Goal: Information Seeking & Learning: Learn about a topic

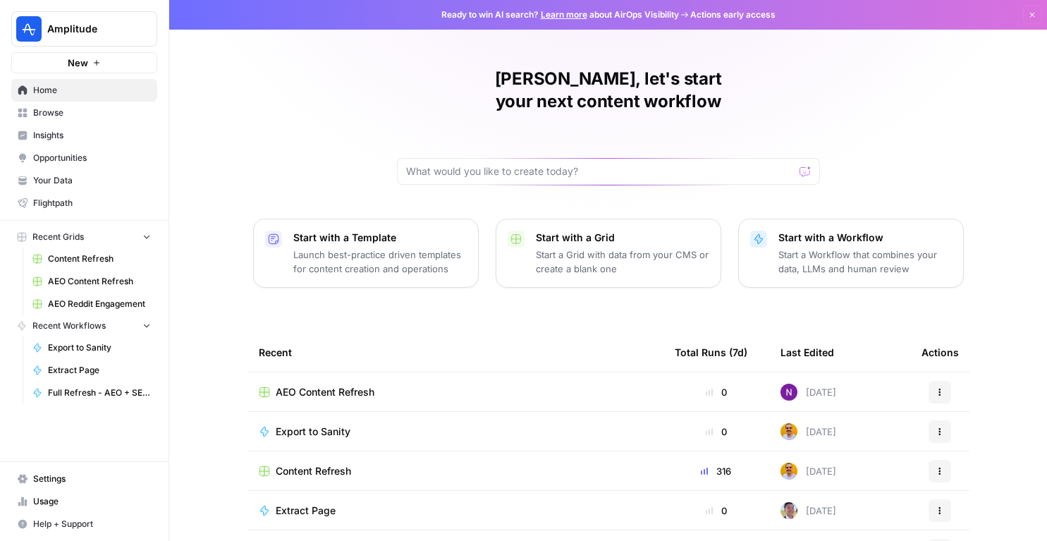
click at [64, 137] on span "Insights" at bounding box center [92, 135] width 118 height 13
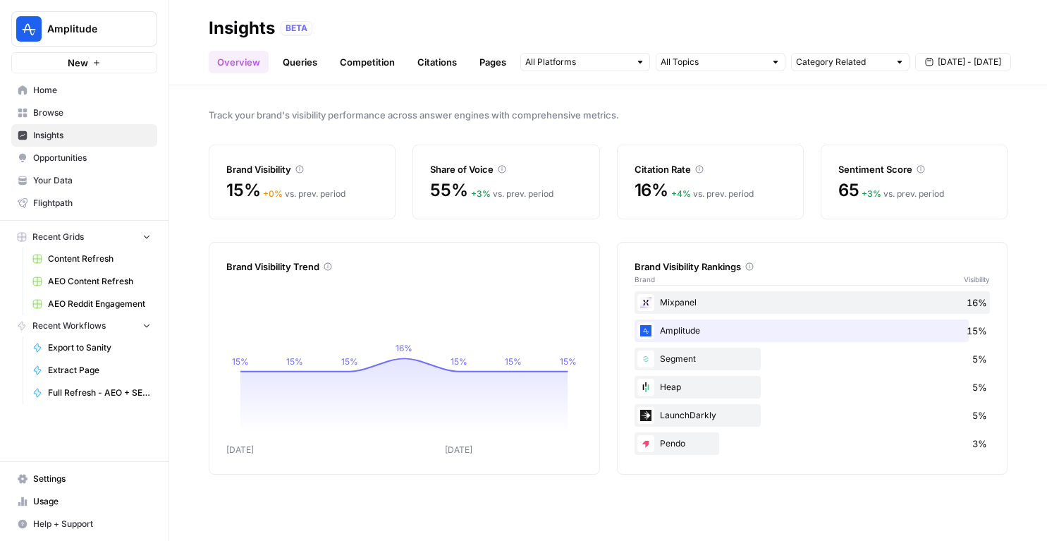
click at [300, 59] on link "Queries" at bounding box center [299, 62] width 51 height 23
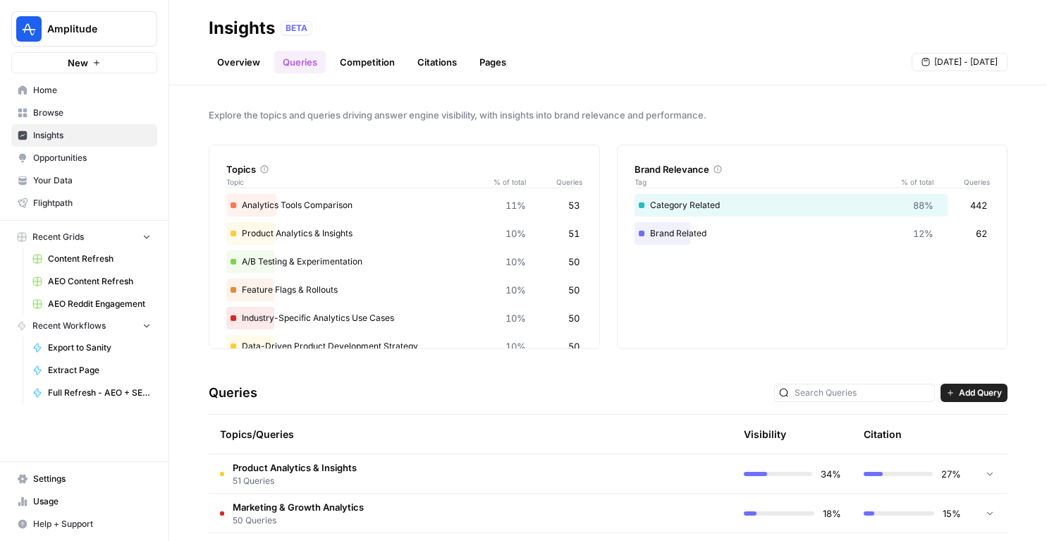
click at [235, 62] on link "Overview" at bounding box center [239, 62] width 60 height 23
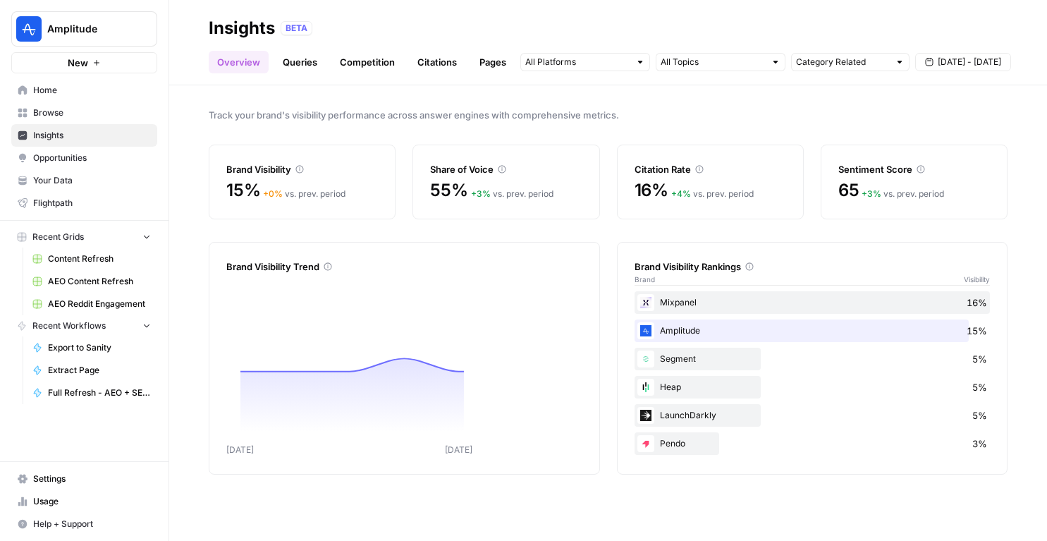
click at [732, 73] on div "Category Related [DATE] - [DATE]" at bounding box center [765, 62] width 491 height 23
click at [592, 61] on input "text" at bounding box center [577, 62] width 104 height 14
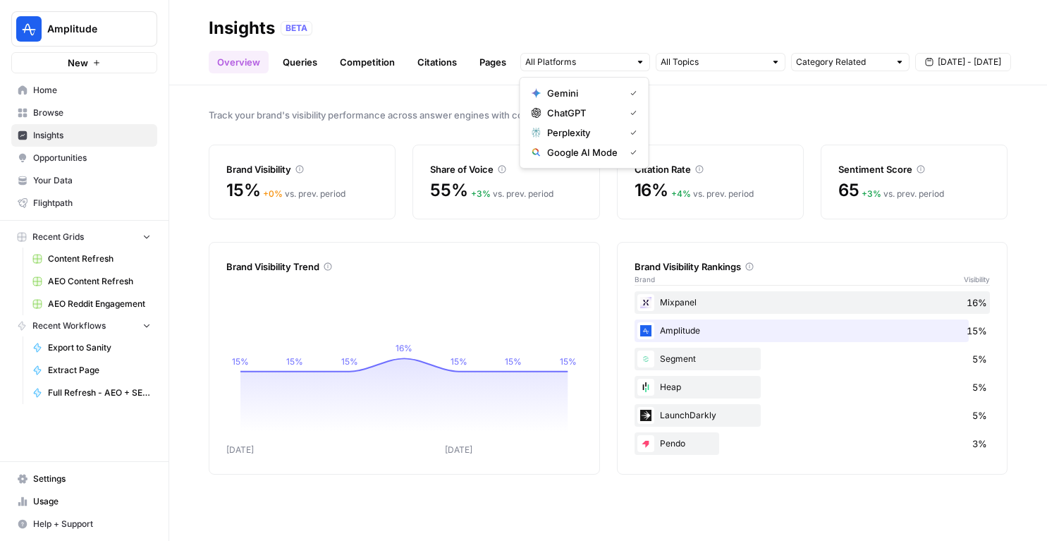
click at [298, 60] on link "Queries" at bounding box center [299, 62] width 51 height 23
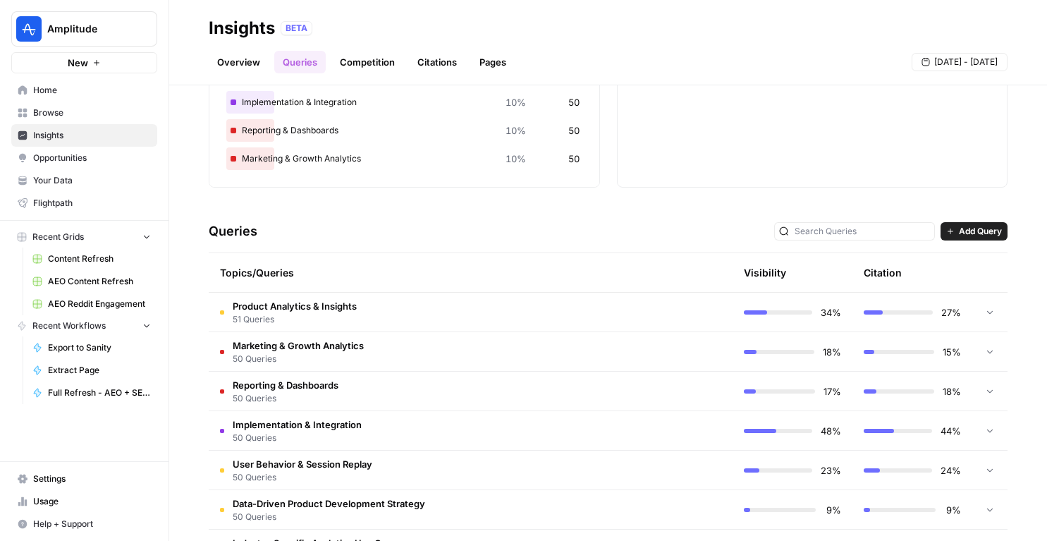
scroll to position [331, 0]
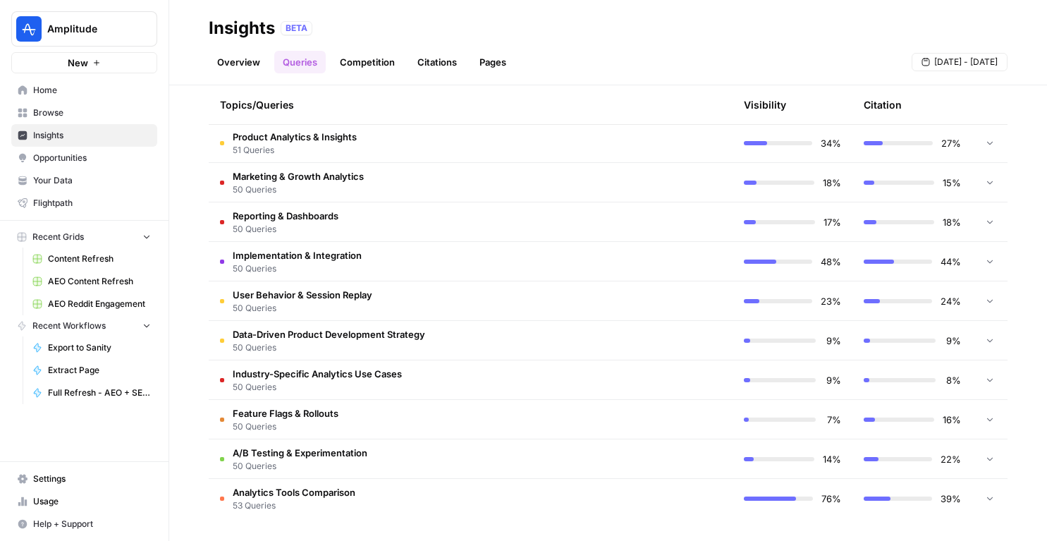
click at [607, 129] on td "Product Analytics & Insights 51 Queries" at bounding box center [411, 142] width 404 height 39
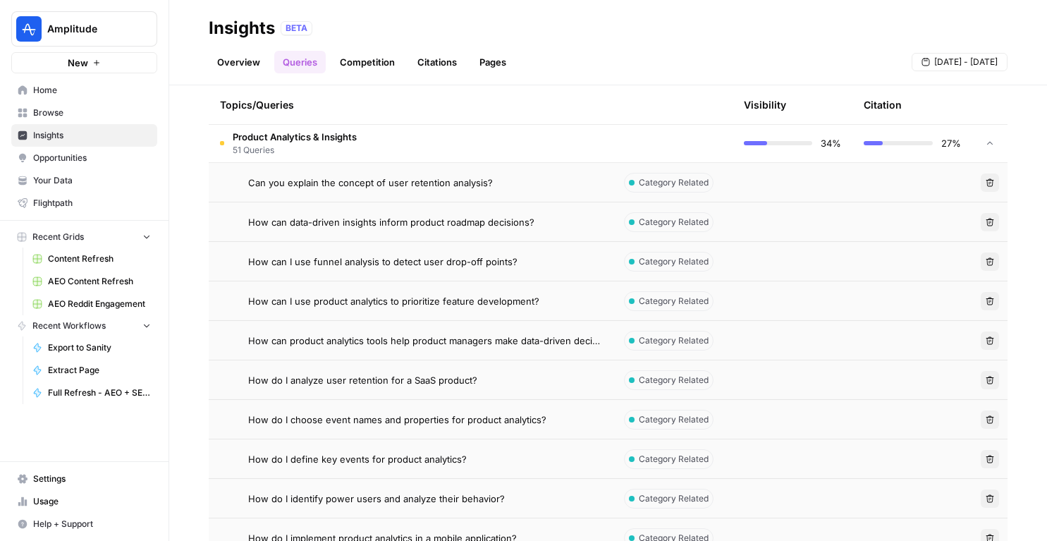
click at [634, 134] on td at bounding box center [673, 142] width 120 height 39
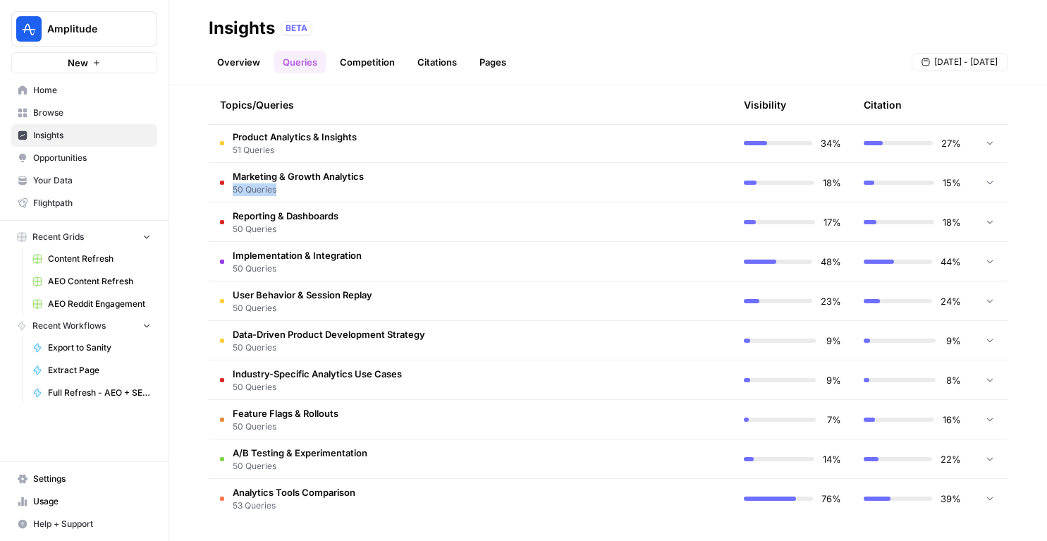
click at [606, 183] on td "Marketing & Growth Analytics 50 Queries" at bounding box center [411, 182] width 404 height 39
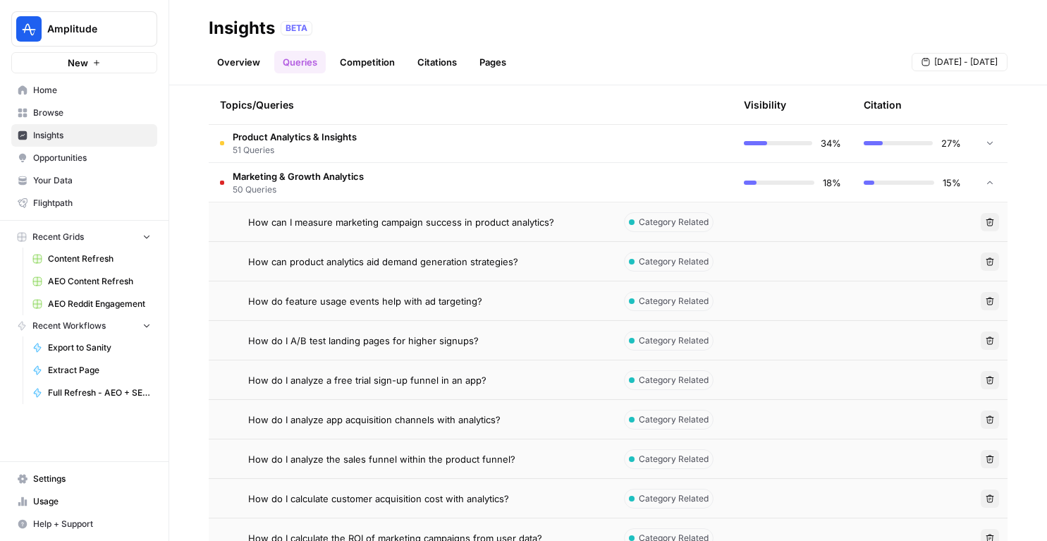
click at [516, 310] on td "How do feature usage events help with ad targeting?" at bounding box center [411, 300] width 404 height 39
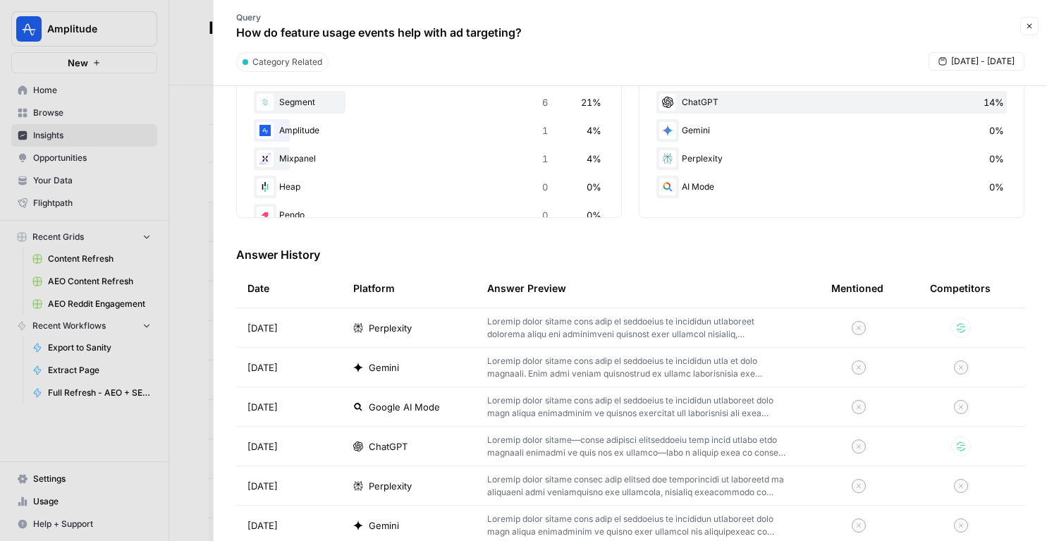
scroll to position [300, 0]
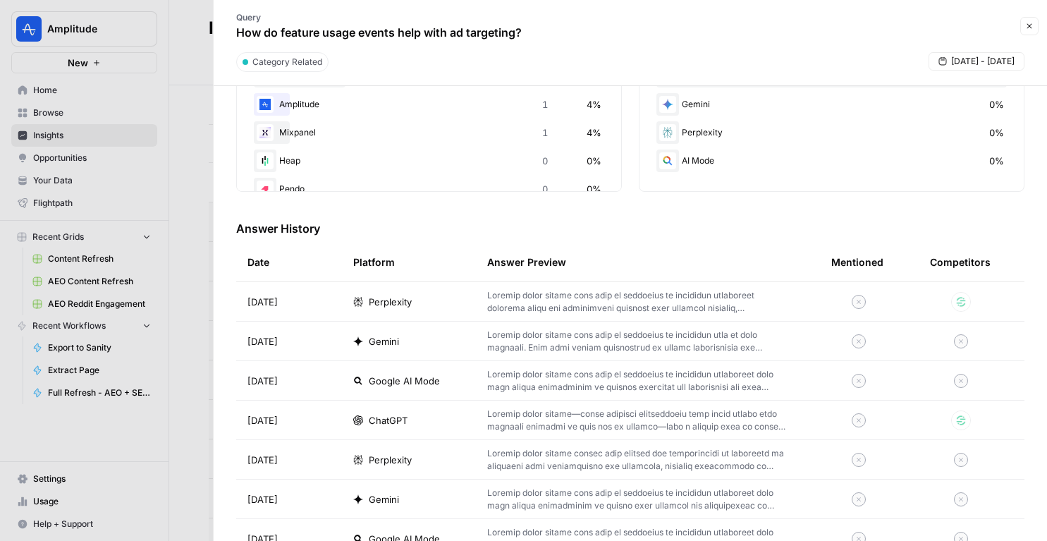
click at [506, 384] on p at bounding box center [636, 380] width 299 height 25
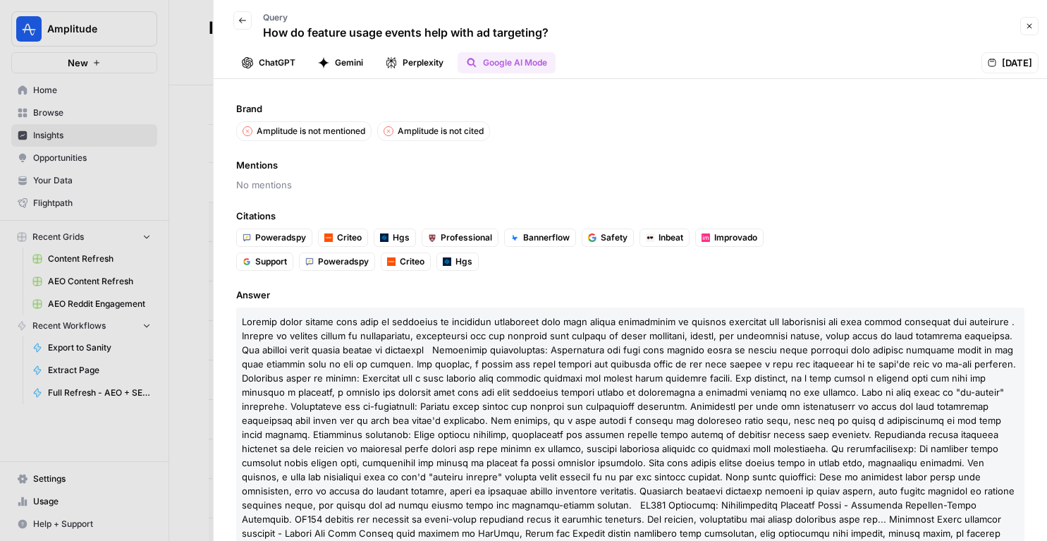
click at [240, 20] on icon "button" at bounding box center [242, 20] width 8 height 8
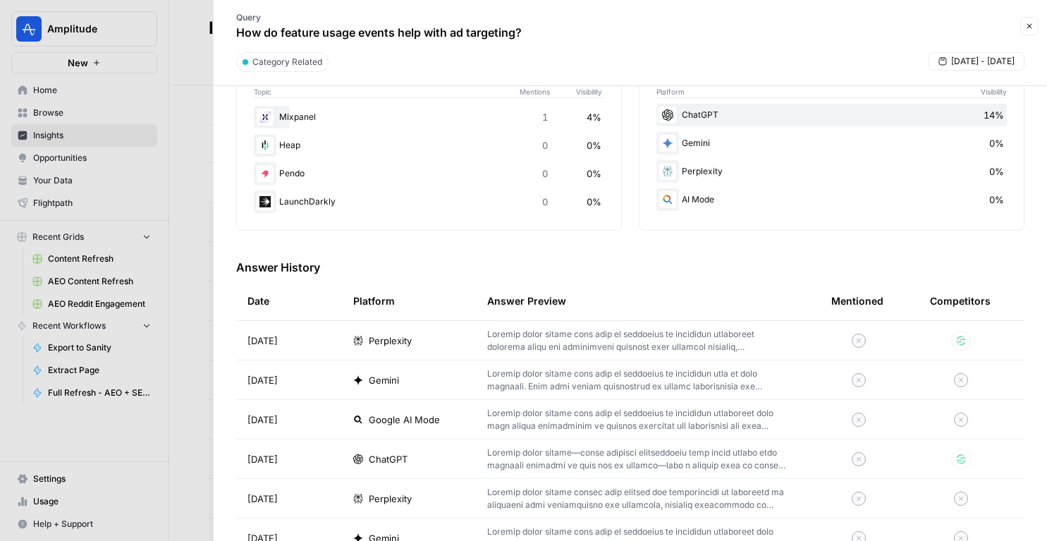
scroll to position [153, 0]
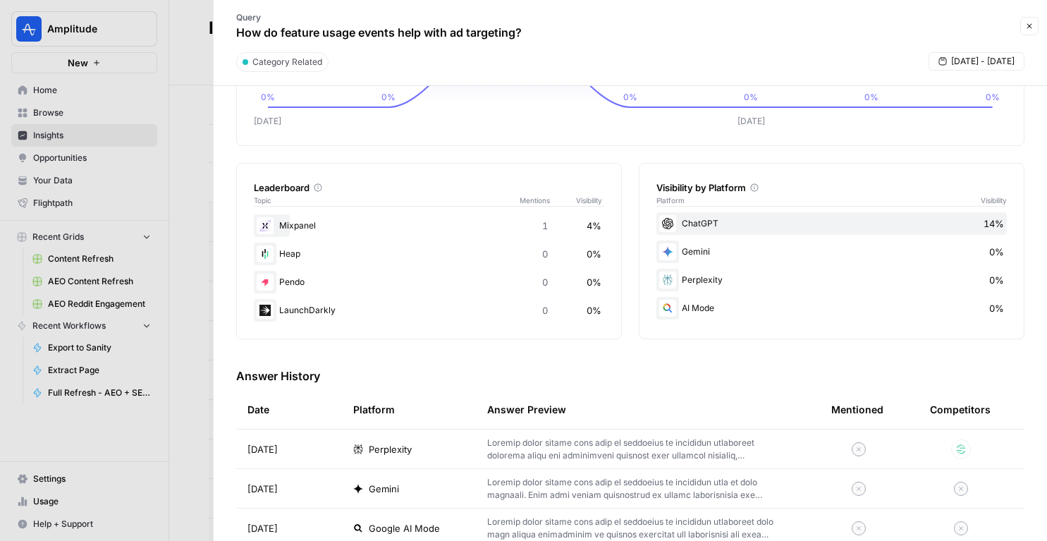
click at [1028, 33] on button "Close" at bounding box center [1029, 26] width 18 height 18
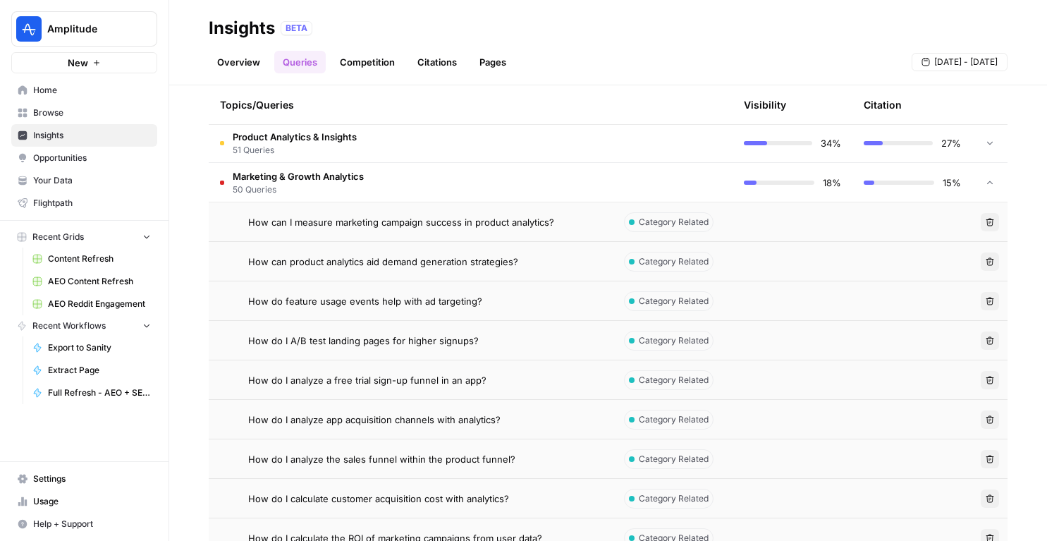
click at [313, 188] on span "50 Queries" at bounding box center [298, 189] width 131 height 13
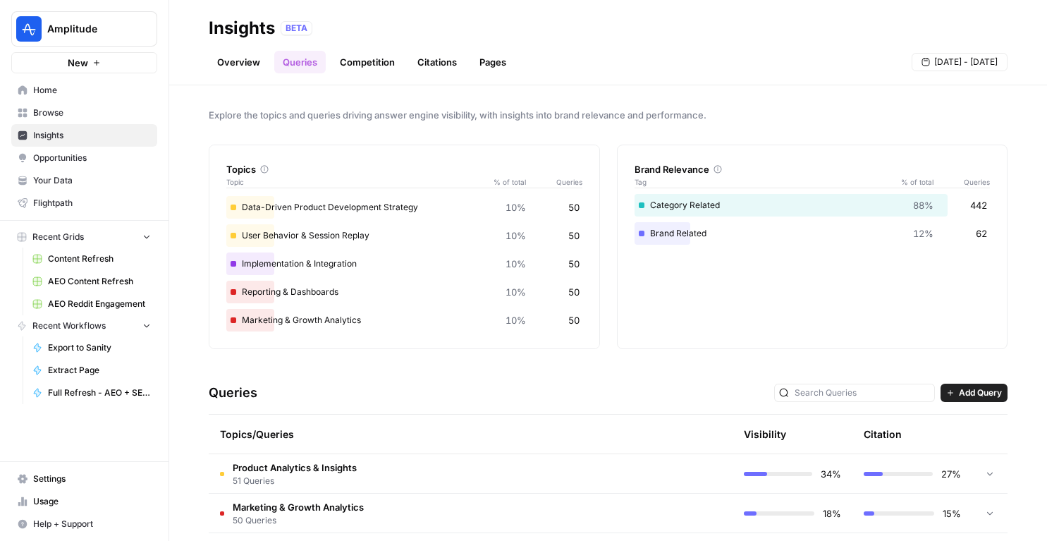
click at [236, 64] on link "Overview" at bounding box center [239, 62] width 60 height 23
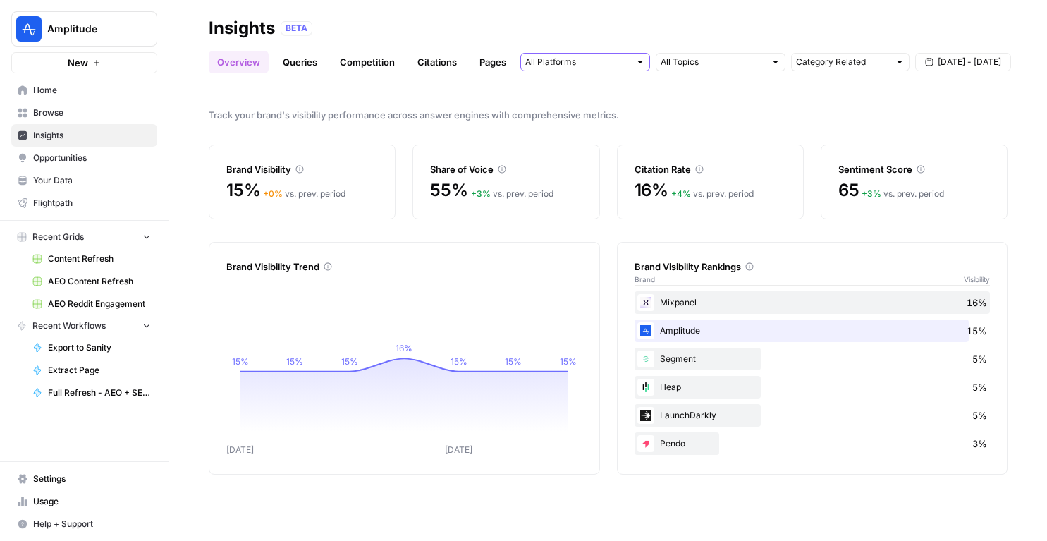
click at [581, 58] on input "text" at bounding box center [577, 62] width 104 height 14
click at [695, 61] on input "text" at bounding box center [713, 62] width 104 height 14
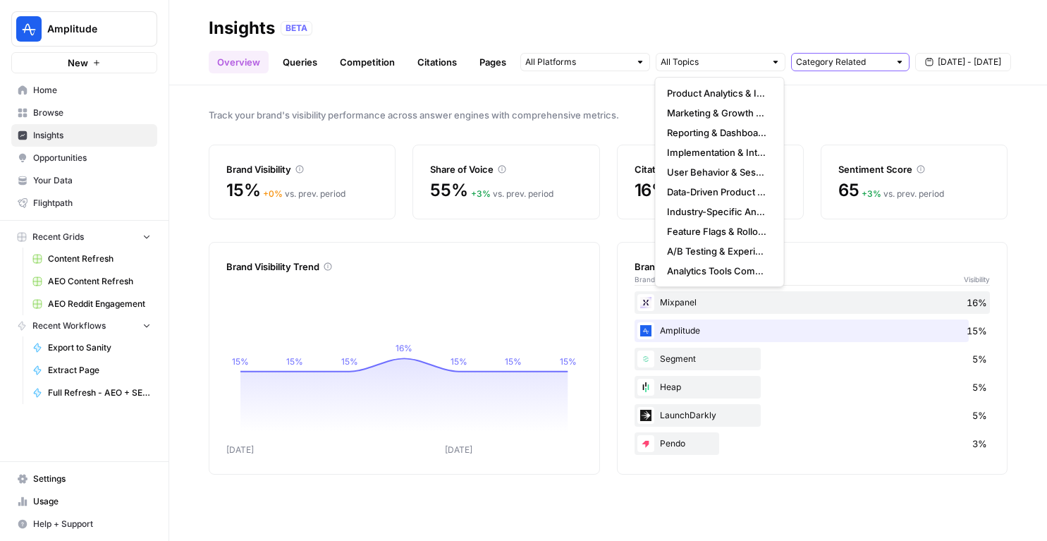
click at [842, 66] on input "text" at bounding box center [842, 62] width 93 height 14
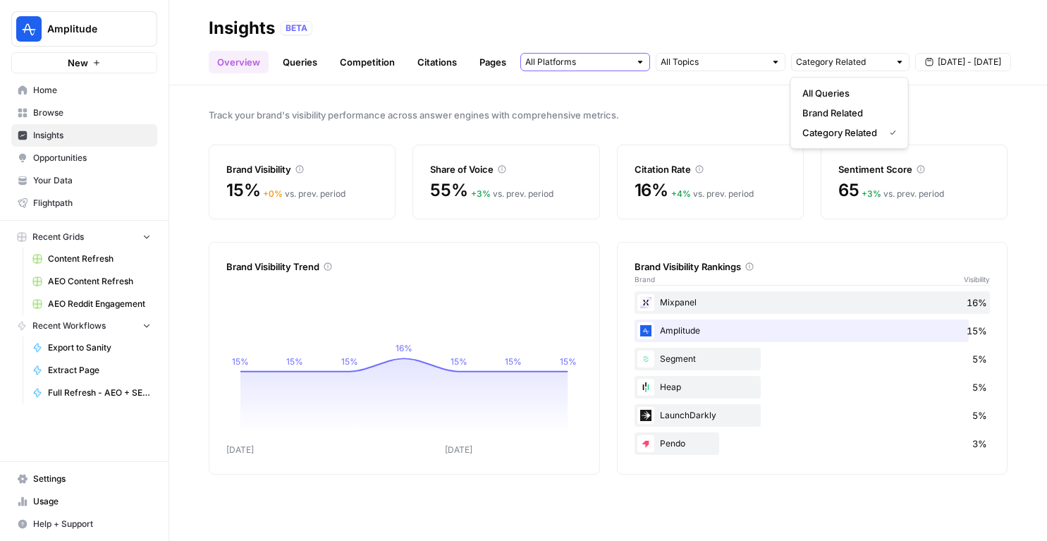
type input "Category Related"
click at [603, 56] on input "text" at bounding box center [577, 62] width 104 height 14
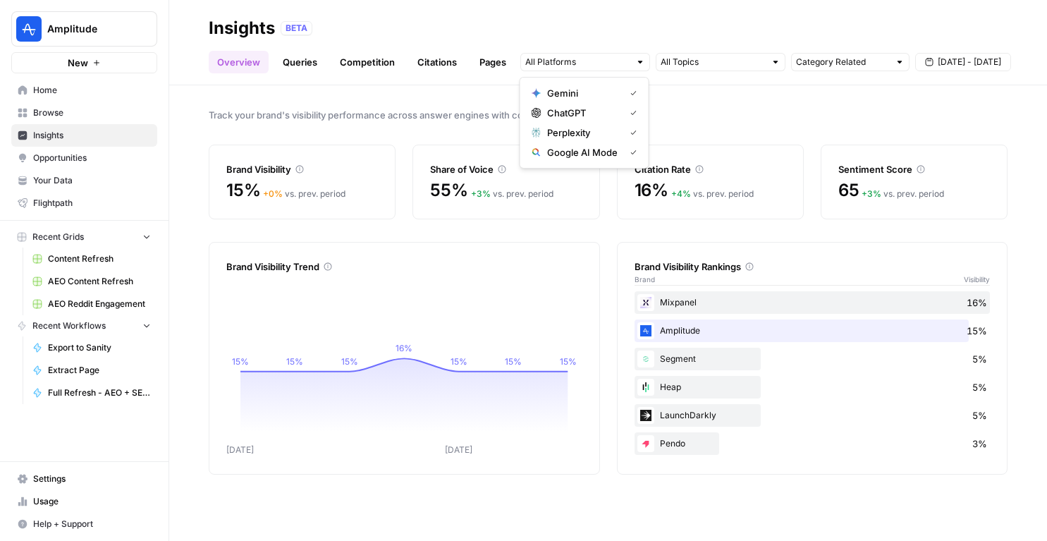
click at [604, 30] on div "BETA" at bounding box center [644, 28] width 727 height 14
click at [370, 58] on link "Competition" at bounding box center [367, 62] width 72 height 23
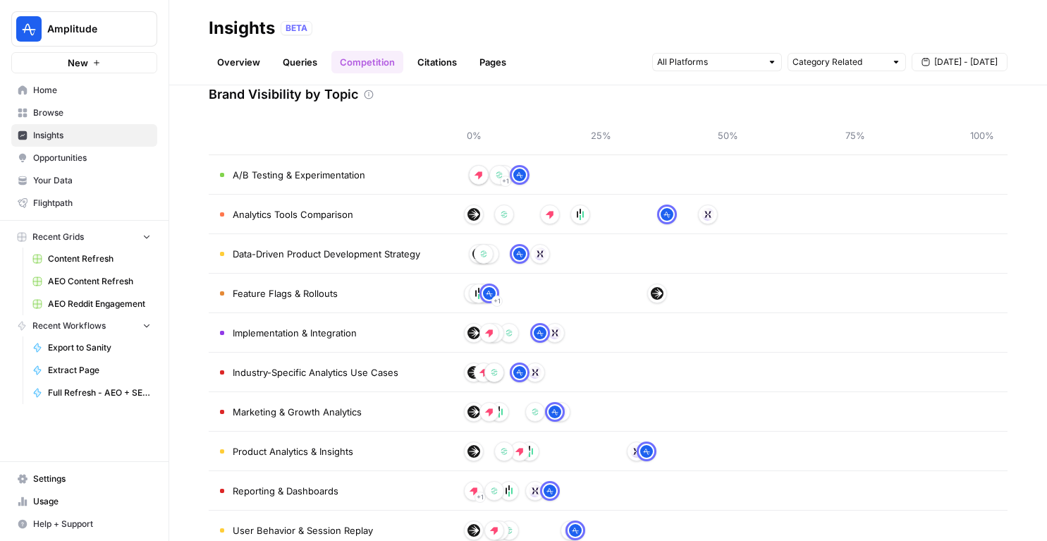
scroll to position [103, 0]
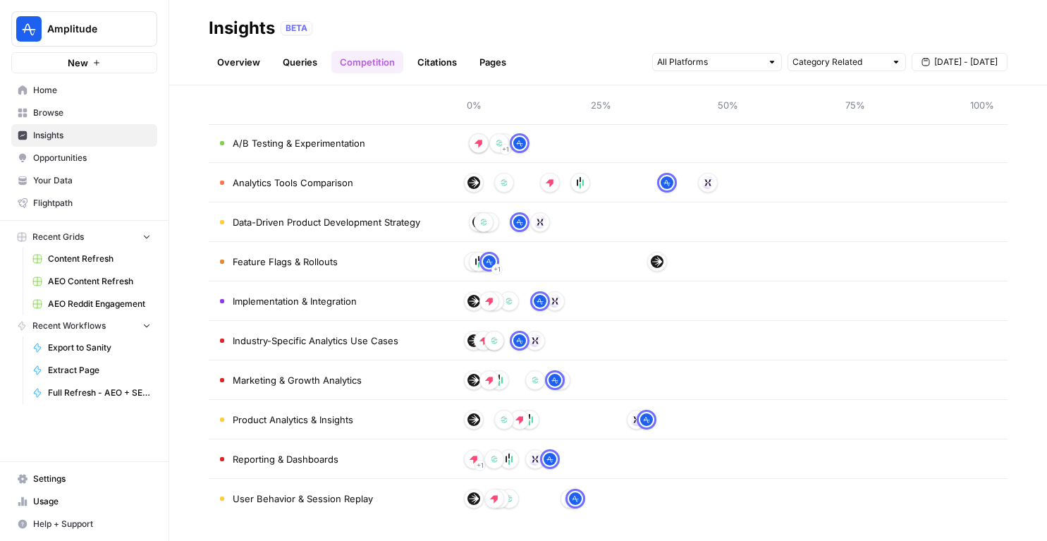
click at [439, 59] on link "Citations" at bounding box center [437, 62] width 56 height 23
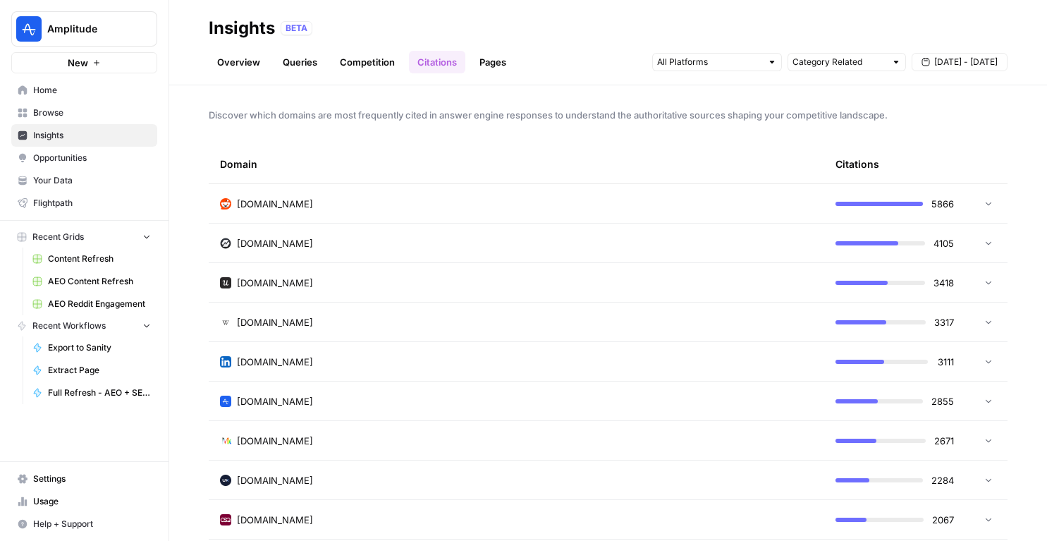
click at [422, 200] on div "[DOMAIN_NAME]" at bounding box center [516, 204] width 593 height 14
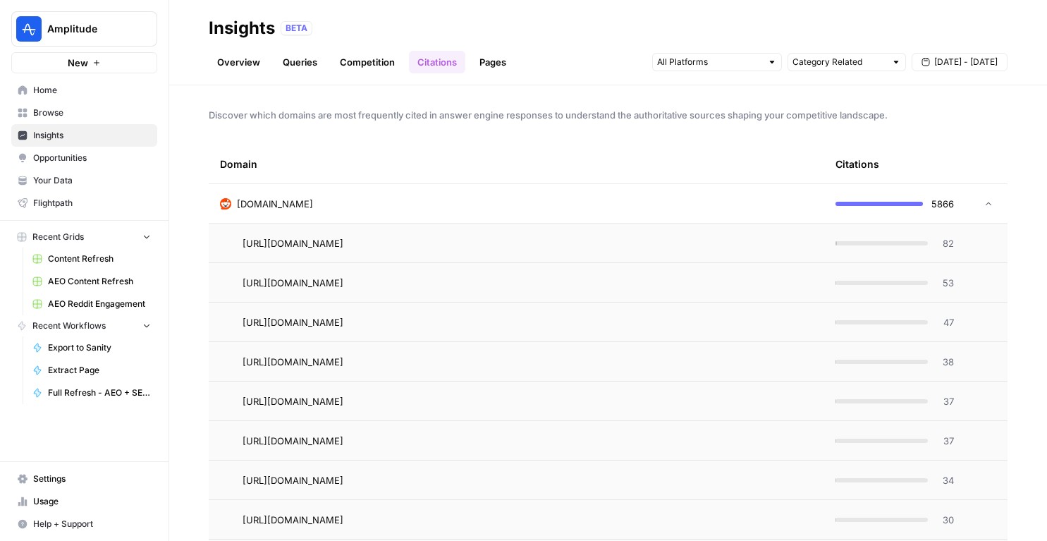
click at [949, 243] on span "82" at bounding box center [946, 243] width 18 height 14
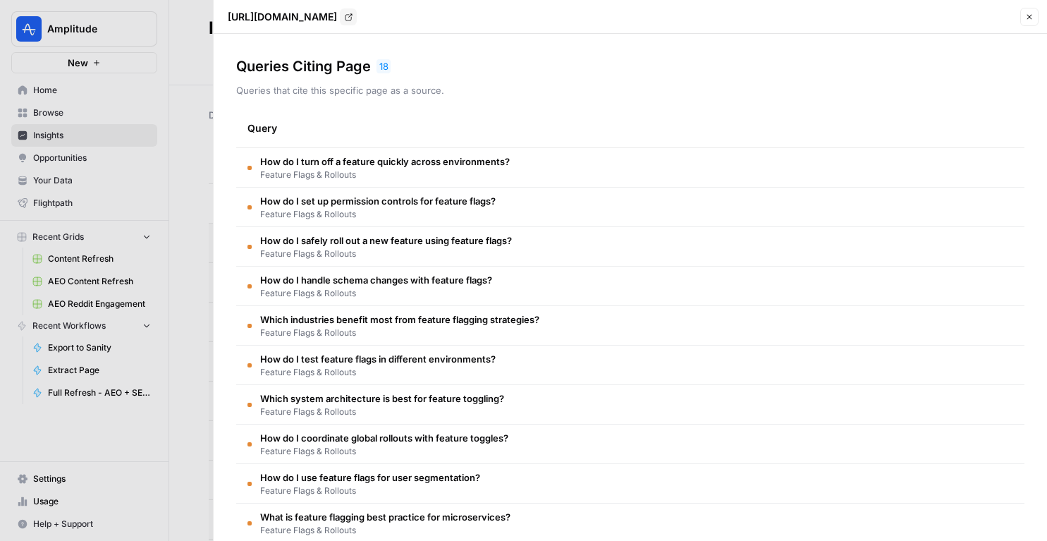
click at [147, 215] on div at bounding box center [523, 270] width 1047 height 541
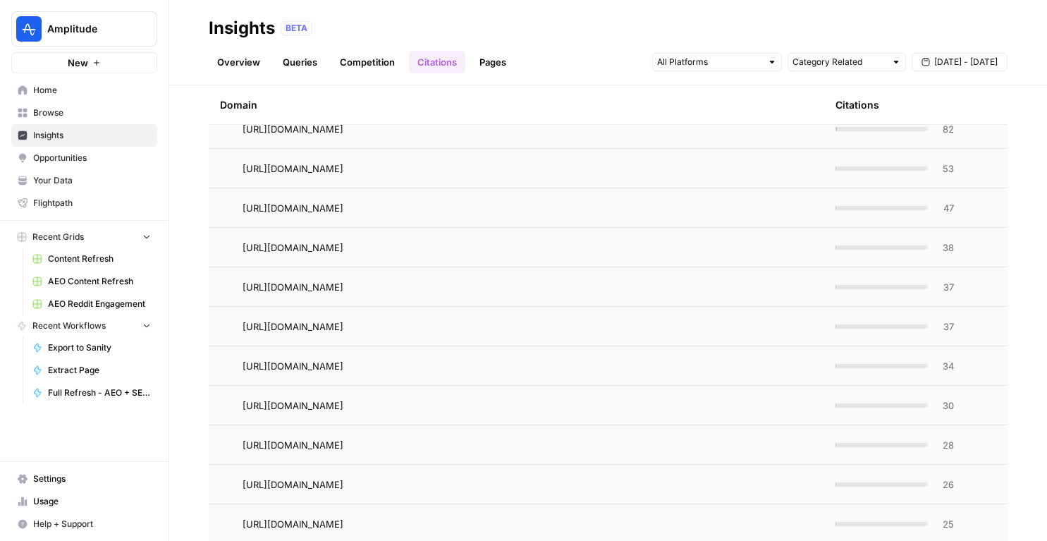
scroll to position [199, 0]
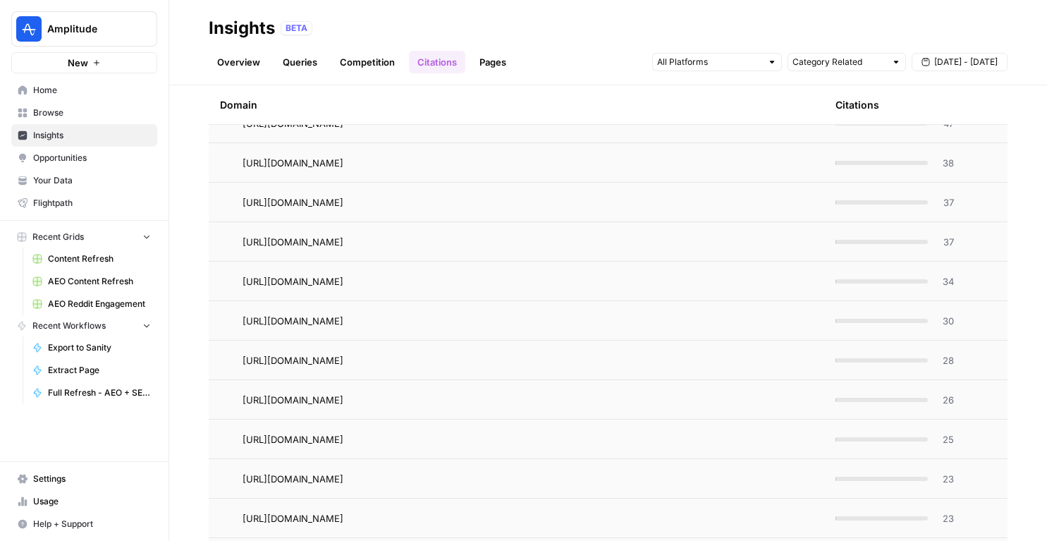
click at [945, 218] on td "37" at bounding box center [894, 202] width 141 height 39
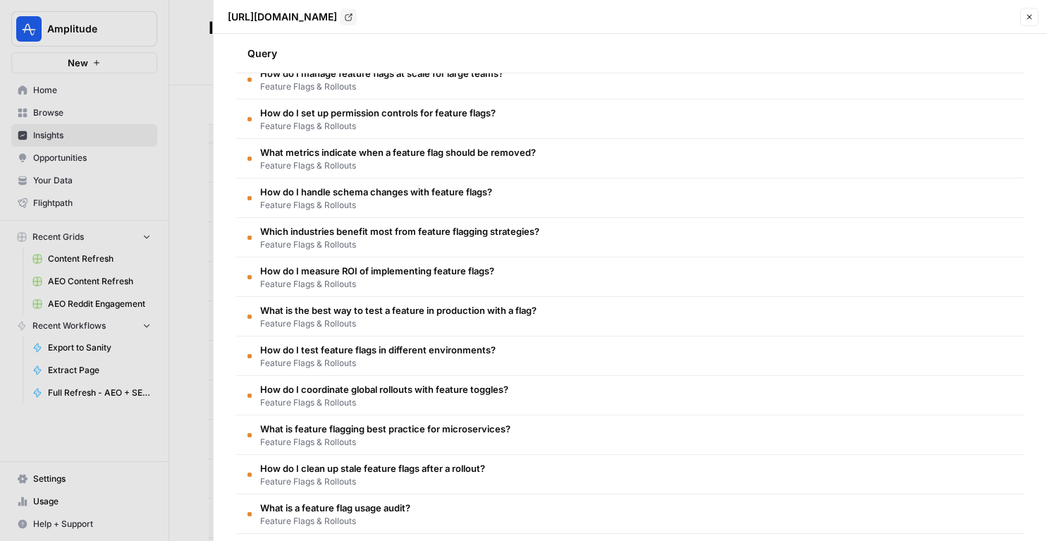
scroll to position [0, 0]
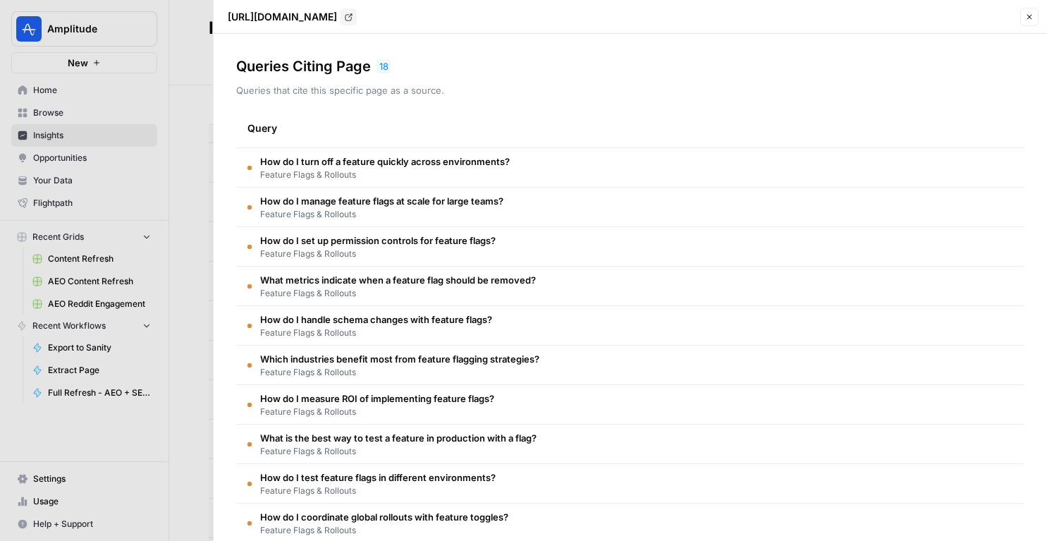
click at [1029, 18] on icon "button" at bounding box center [1030, 17] width 5 height 5
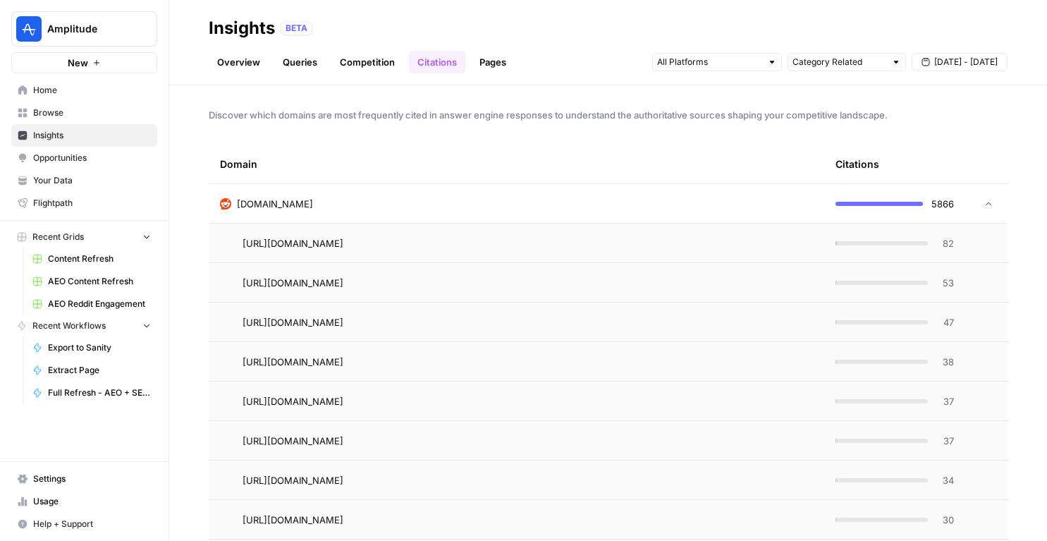
click at [441, 197] on div "[DOMAIN_NAME]" at bounding box center [516, 204] width 593 height 14
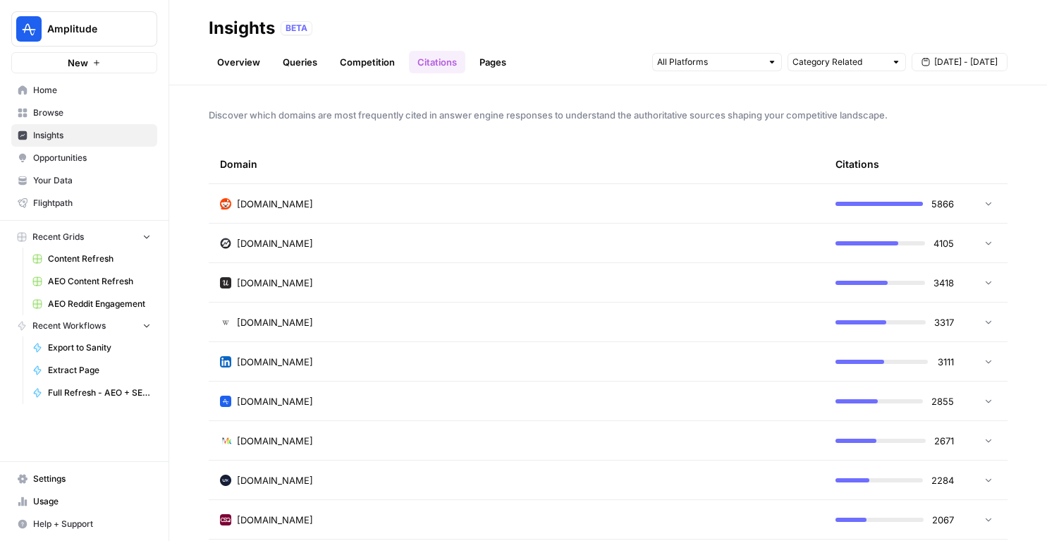
click at [121, 153] on span "Opportunities" at bounding box center [92, 158] width 118 height 13
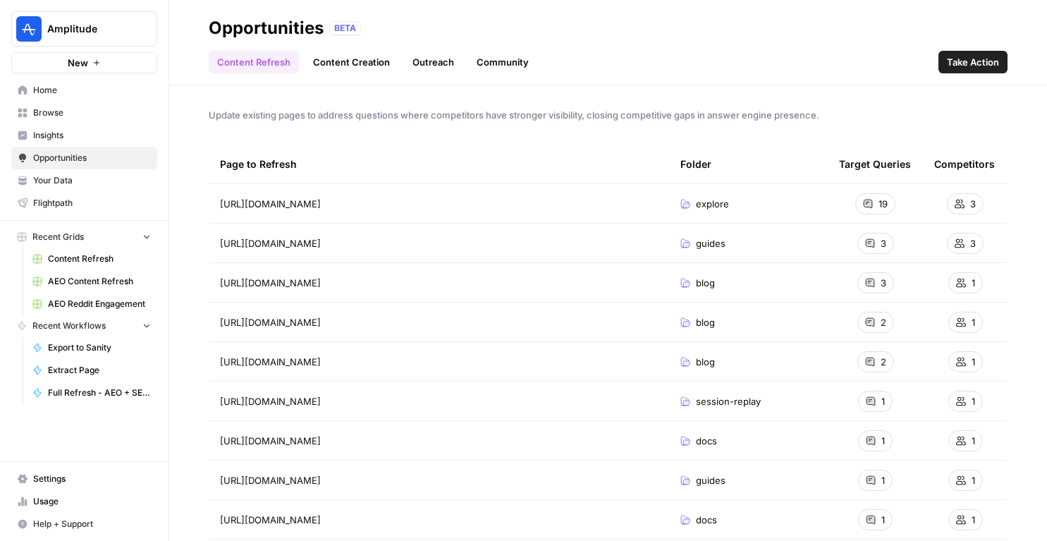
click at [348, 61] on link "Content Creation" at bounding box center [352, 62] width 94 height 23
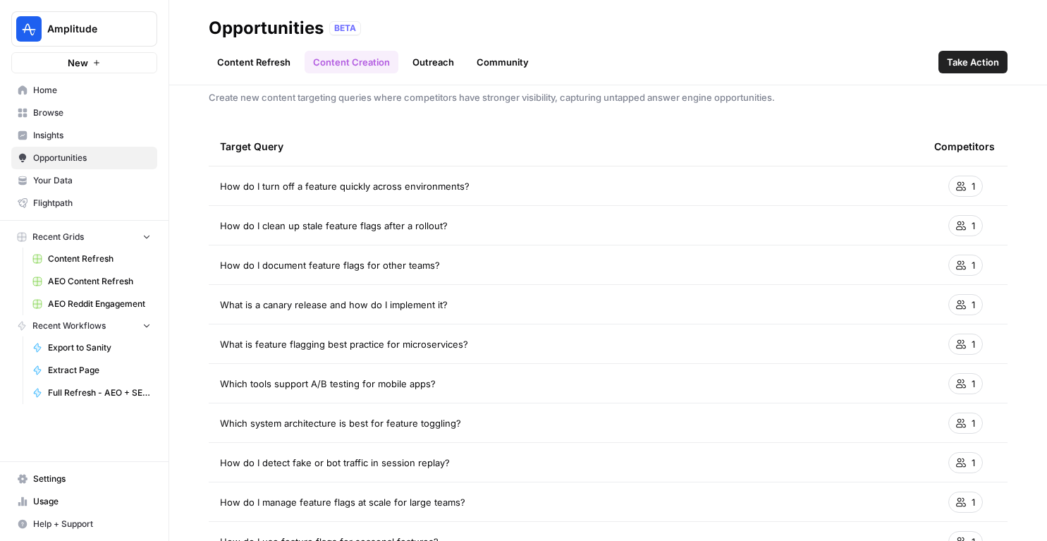
scroll to position [22, 0]
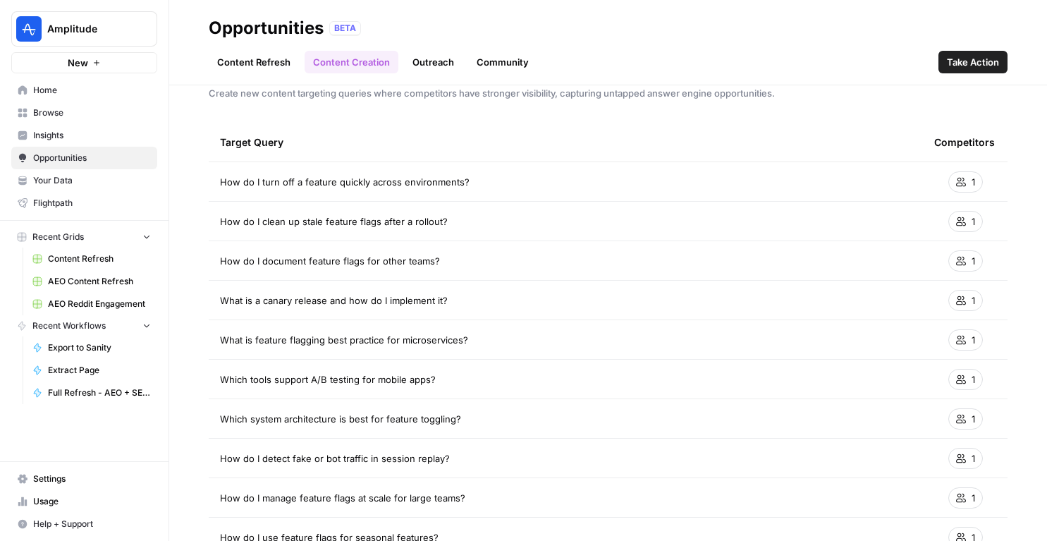
click at [946, 63] on button "Take Action" at bounding box center [973, 62] width 69 height 23
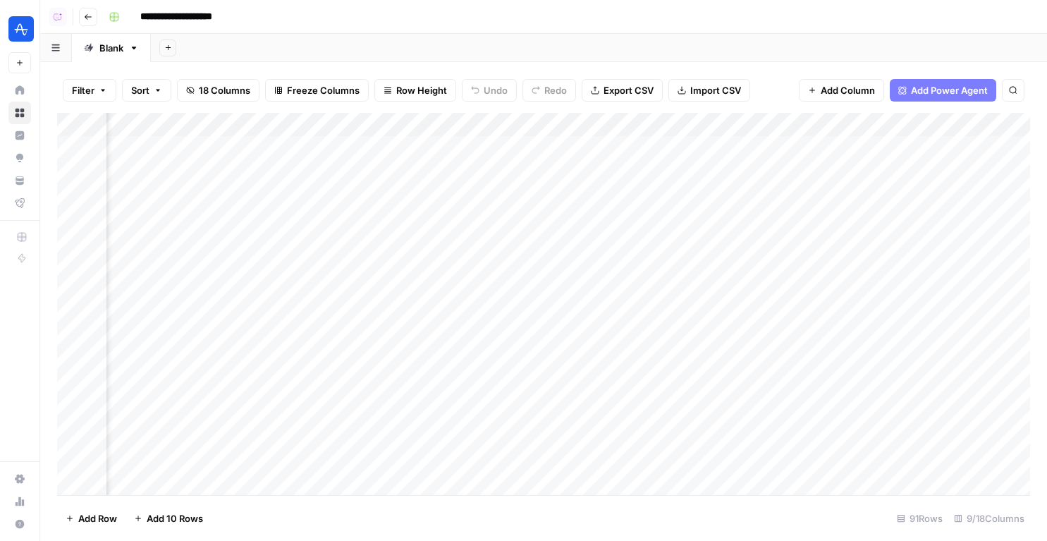
scroll to position [0, 248]
